Goal: Information Seeking & Learning: Learn about a topic

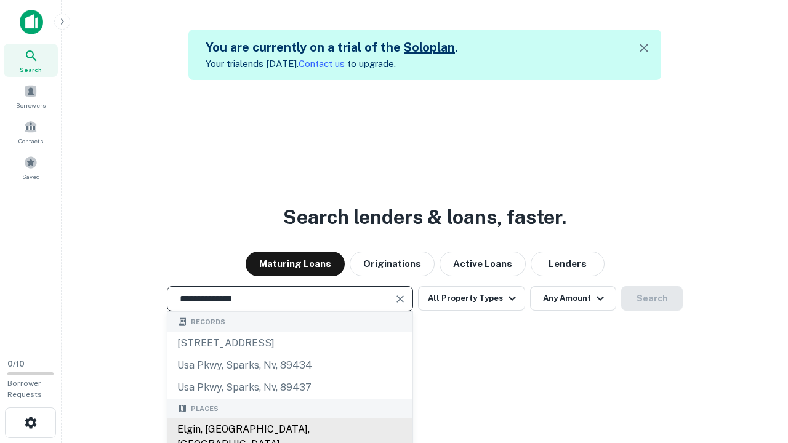
click at [289, 430] on div "Elgin, [GEOGRAPHIC_DATA], [GEOGRAPHIC_DATA]" at bounding box center [290, 437] width 245 height 37
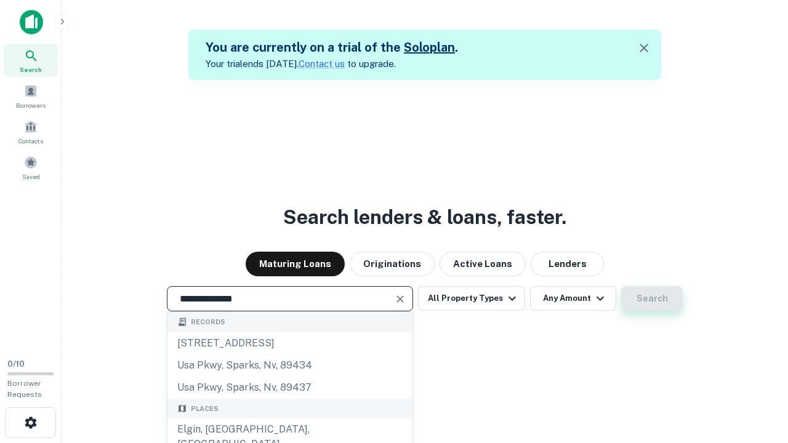
type input "**********"
click at [652, 299] on button "Search" at bounding box center [652, 298] width 62 height 25
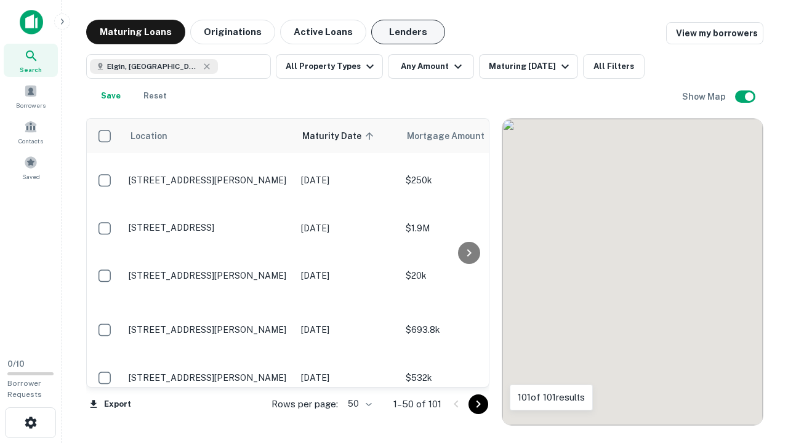
click at [408, 32] on button "Lenders" at bounding box center [408, 32] width 74 height 25
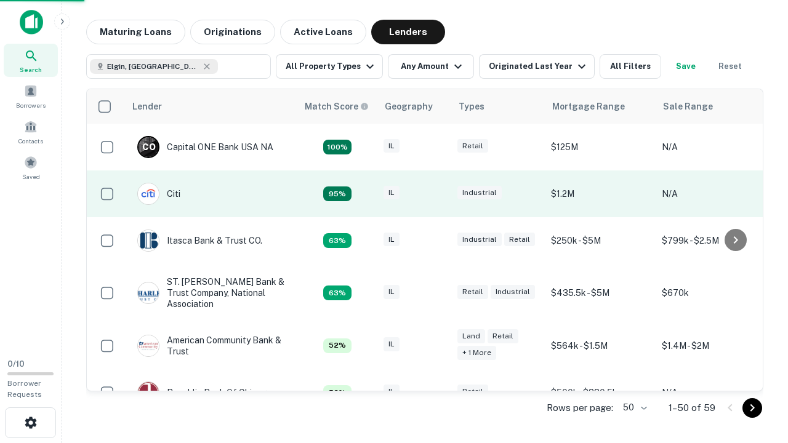
click at [437, 194] on div "IL" at bounding box center [415, 194] width 62 height 17
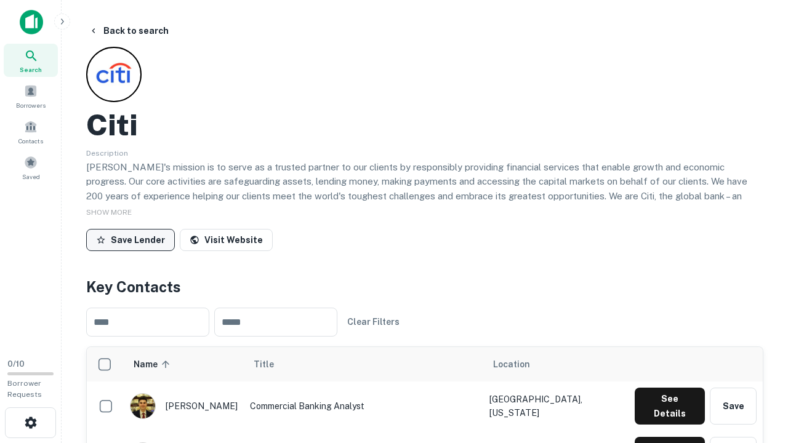
click at [131, 240] on button "Save Lender" at bounding box center [130, 240] width 89 height 22
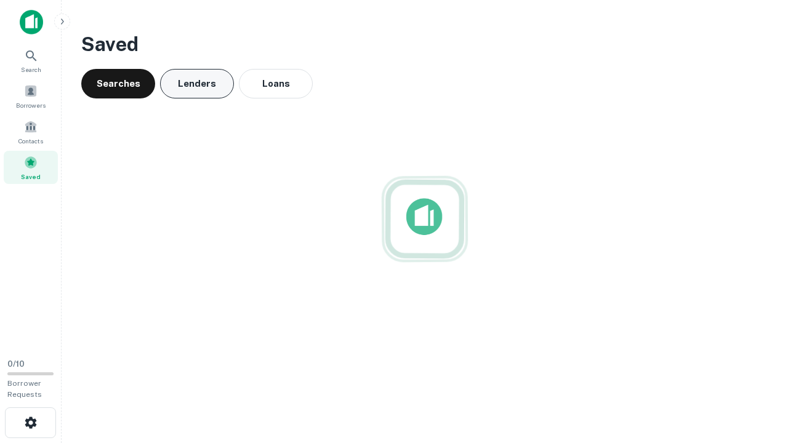
click at [197, 84] on button "Lenders" at bounding box center [197, 84] width 74 height 30
